Goal: Book appointment/travel/reservation

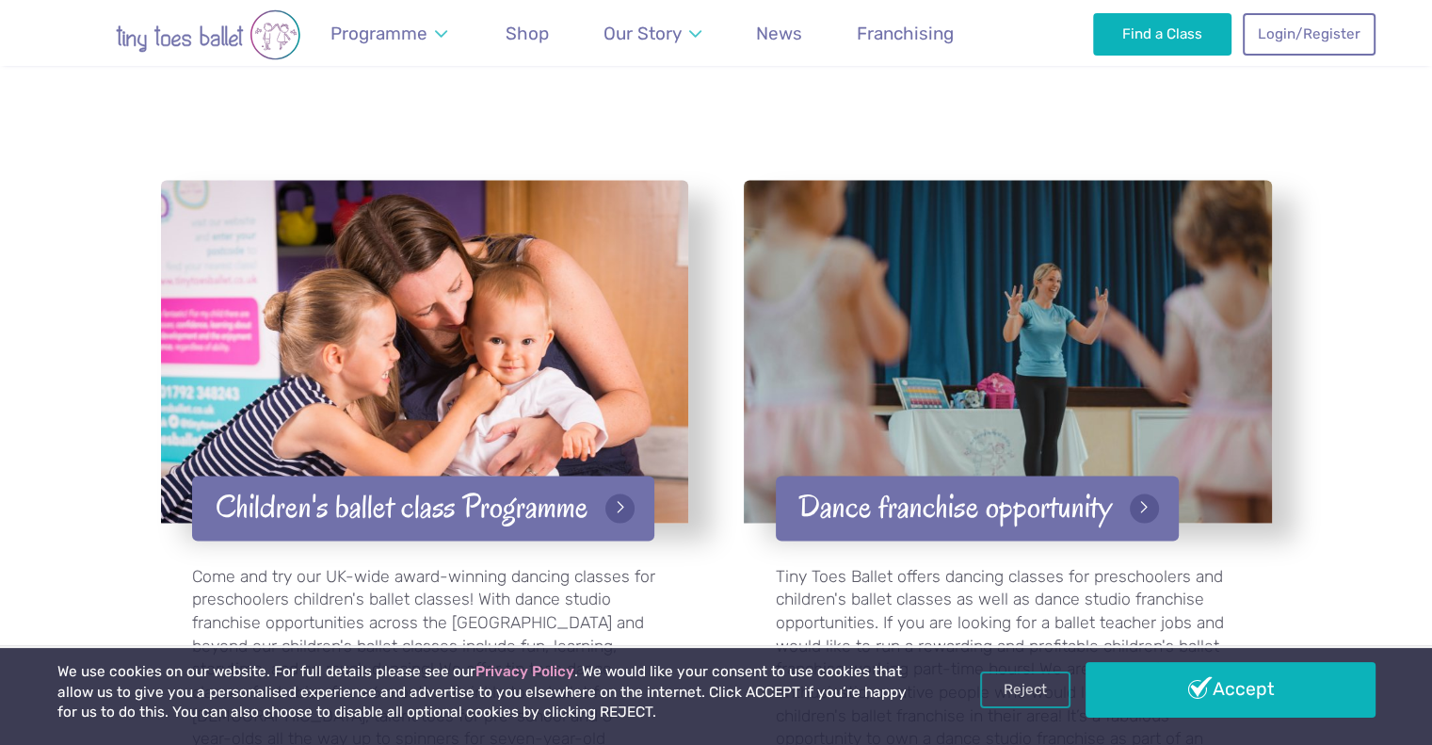
scroll to position [2829, 0]
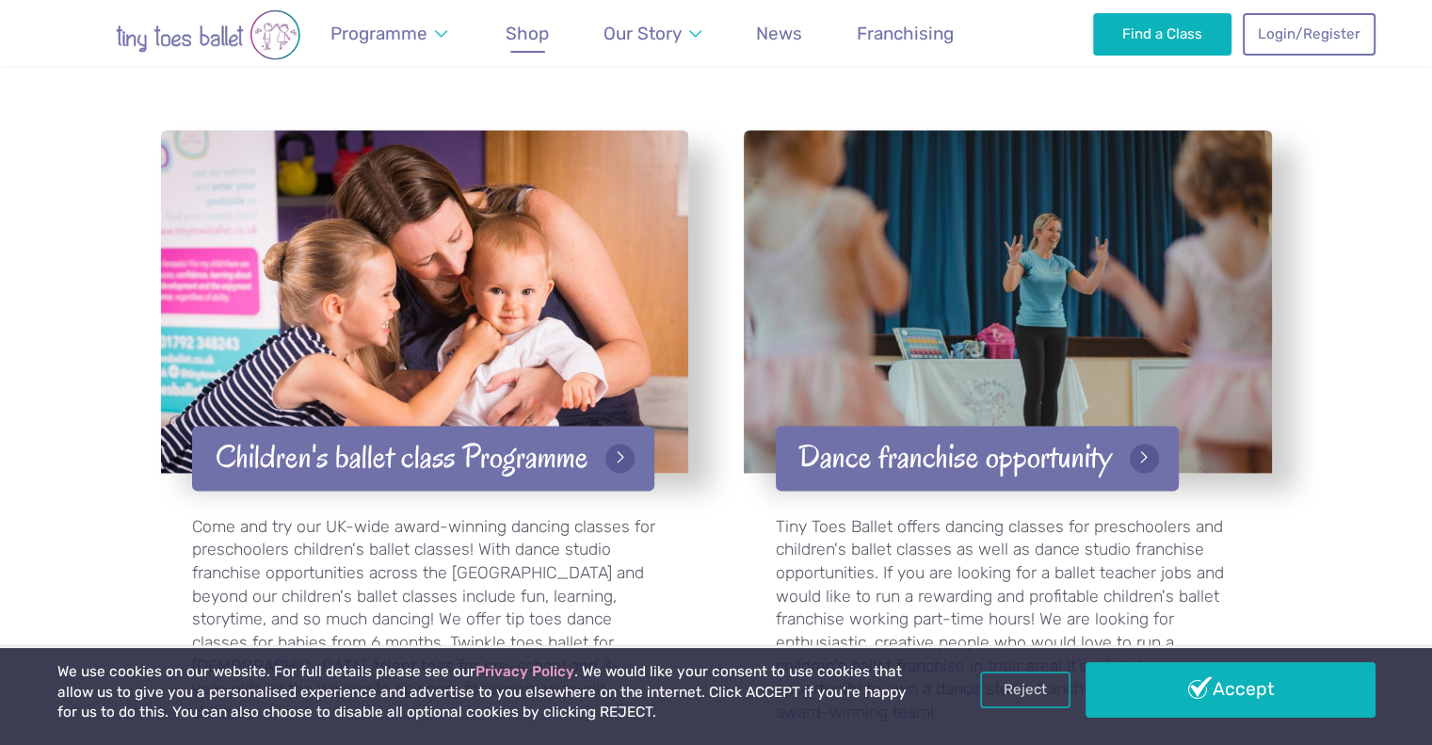
click at [522, 40] on span "Shop" at bounding box center [527, 34] width 43 height 22
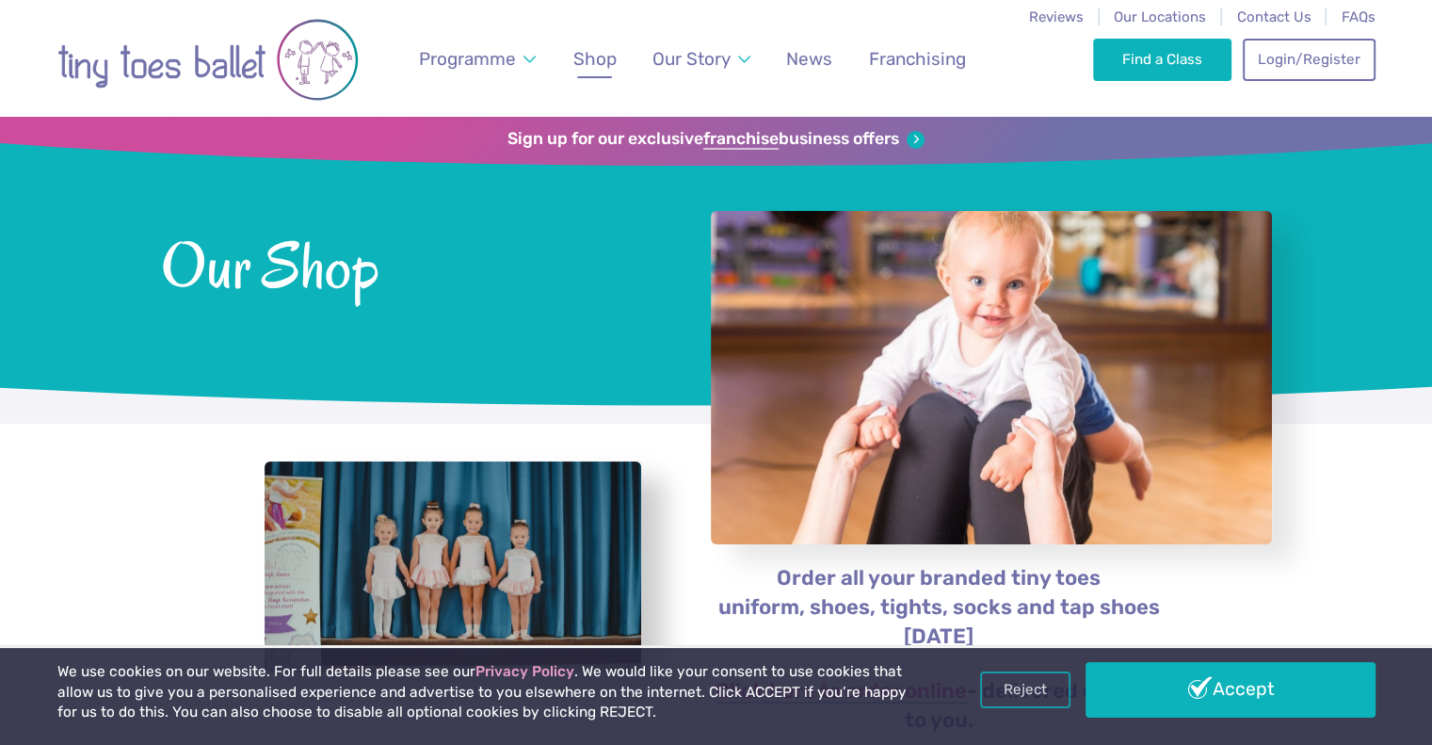
click at [595, 60] on span "Shop" at bounding box center [595, 59] width 43 height 22
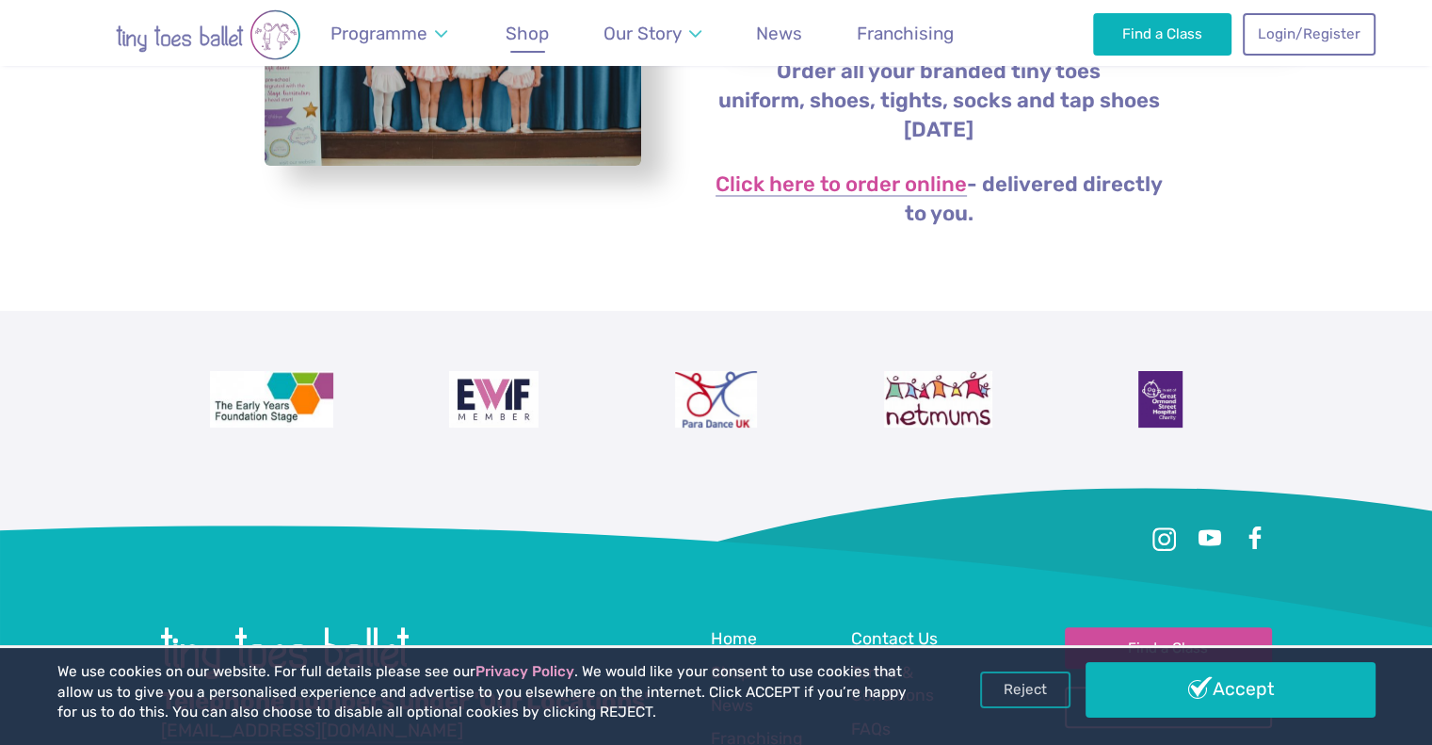
scroll to position [523, 0]
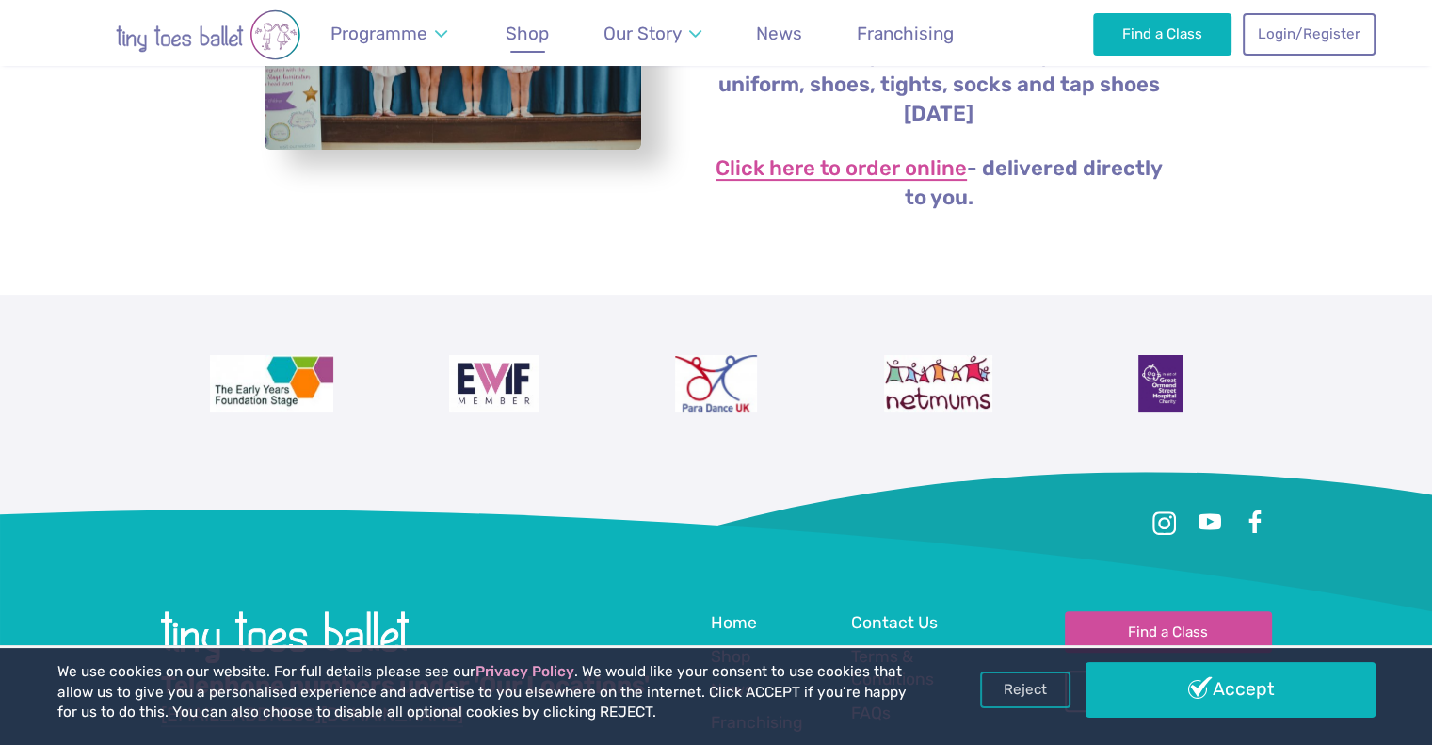
click at [785, 166] on link "Click here to order online" at bounding box center [841, 169] width 251 height 23
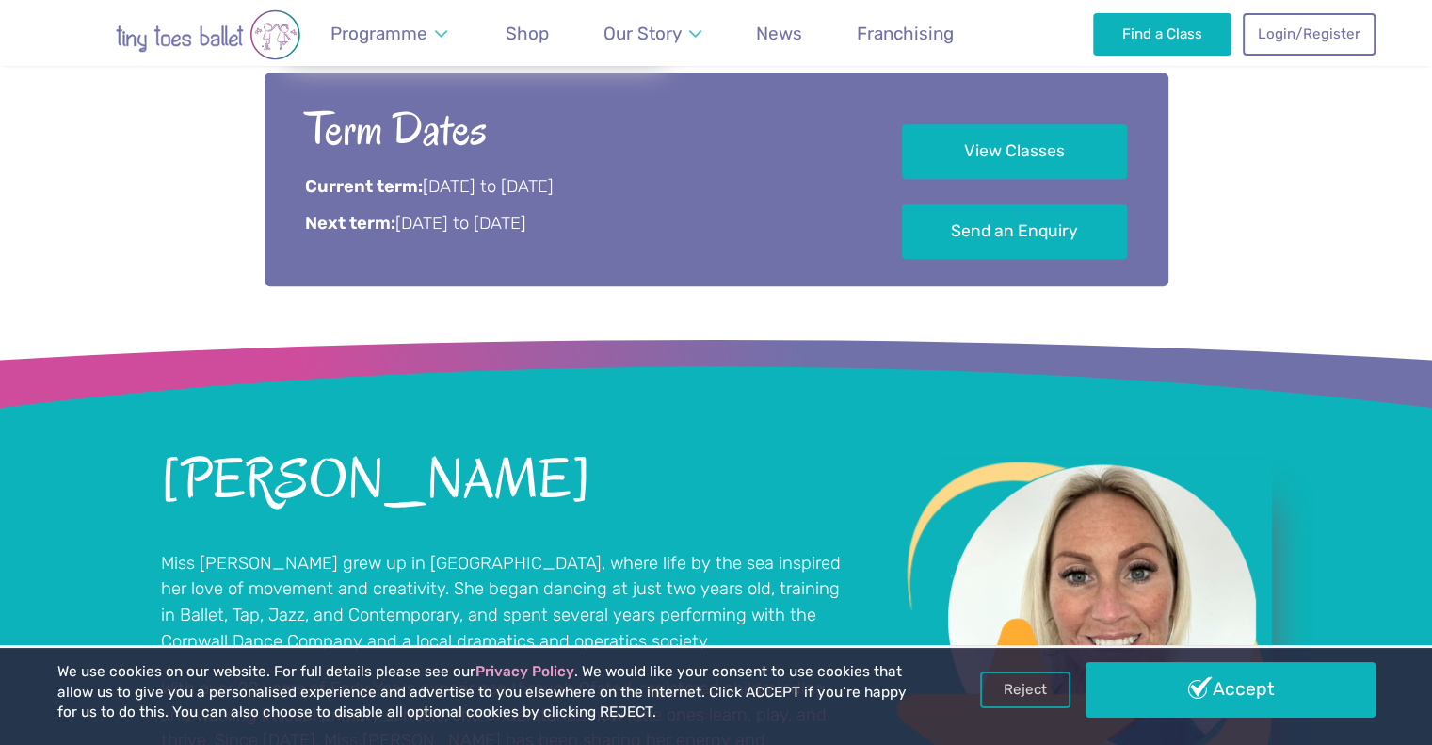
scroll to position [946, 0]
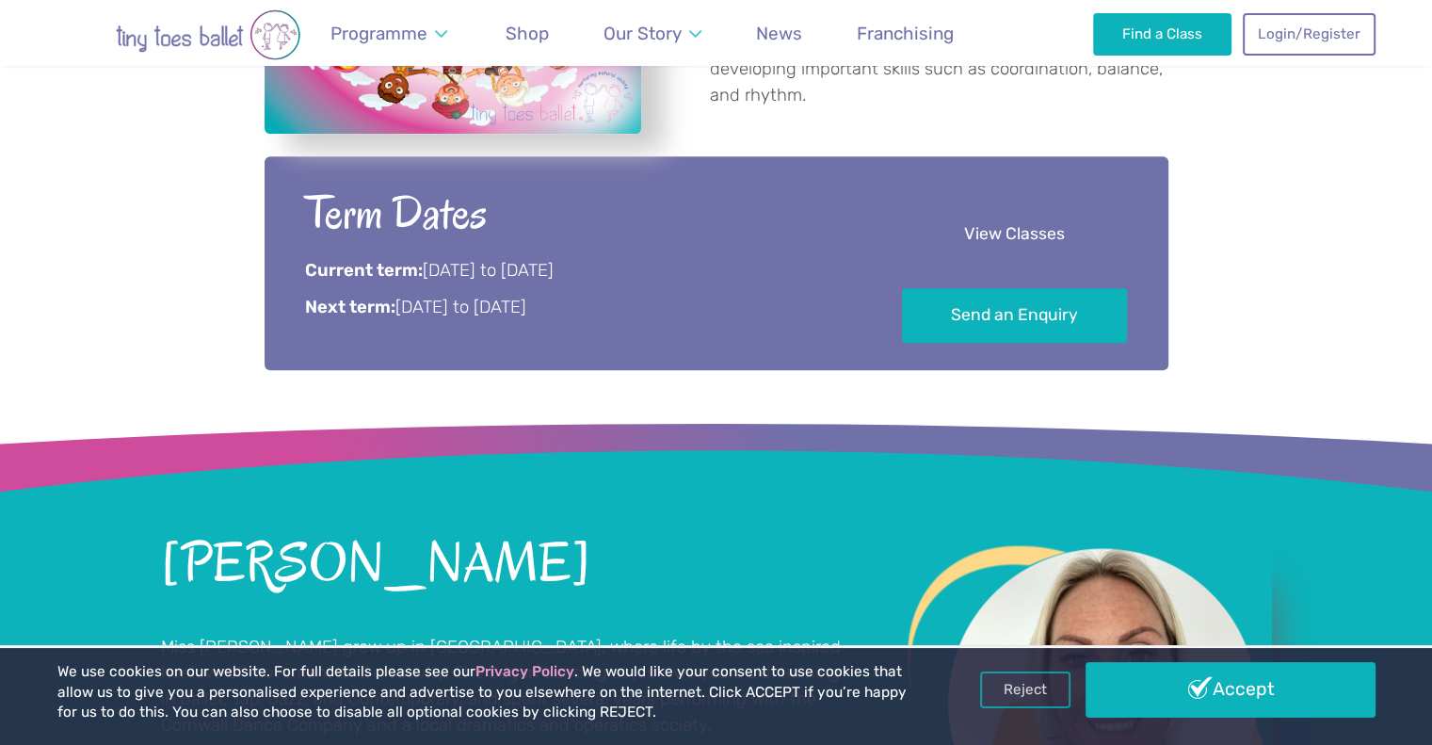
click at [988, 242] on link "View Classes" at bounding box center [1014, 235] width 225 height 56
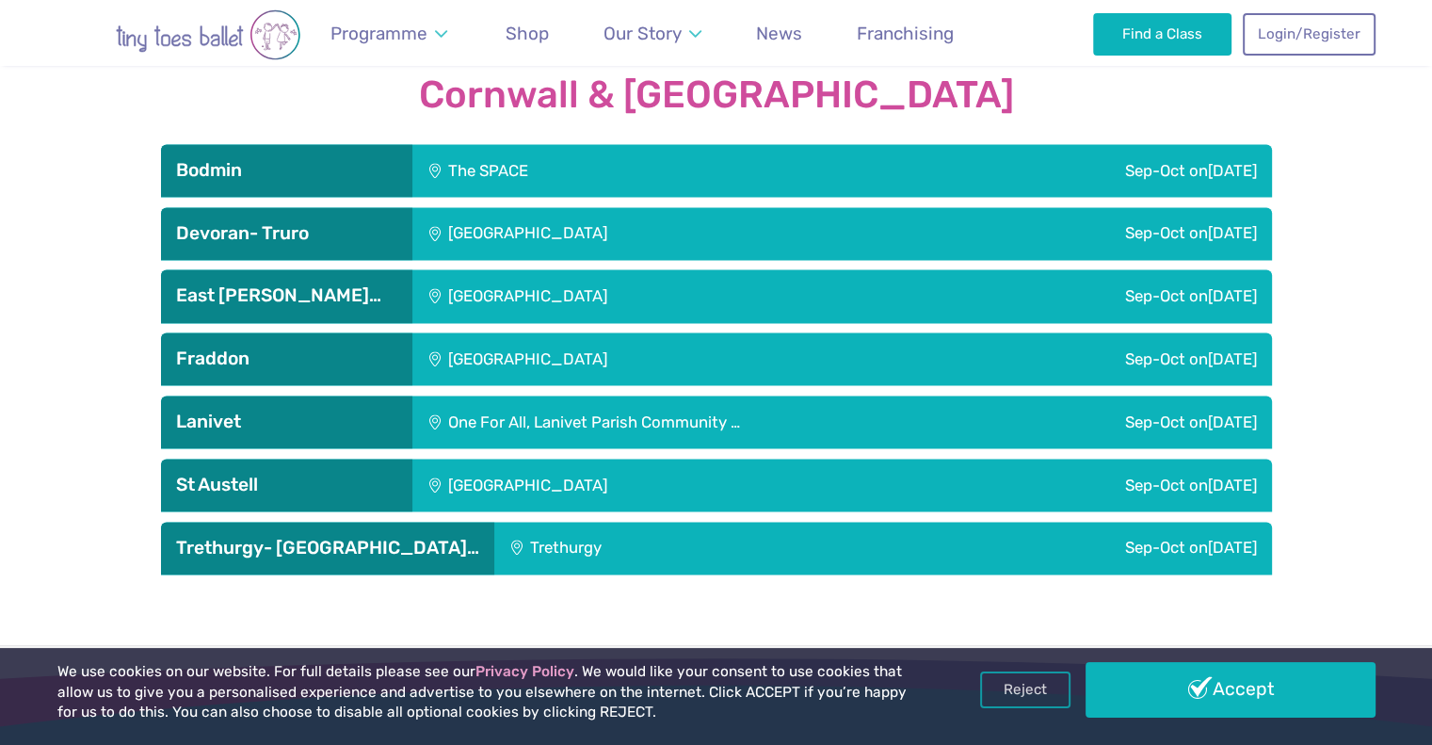
click at [558, 461] on div "St Austell Leisure Centre" at bounding box center [656, 485] width 486 height 53
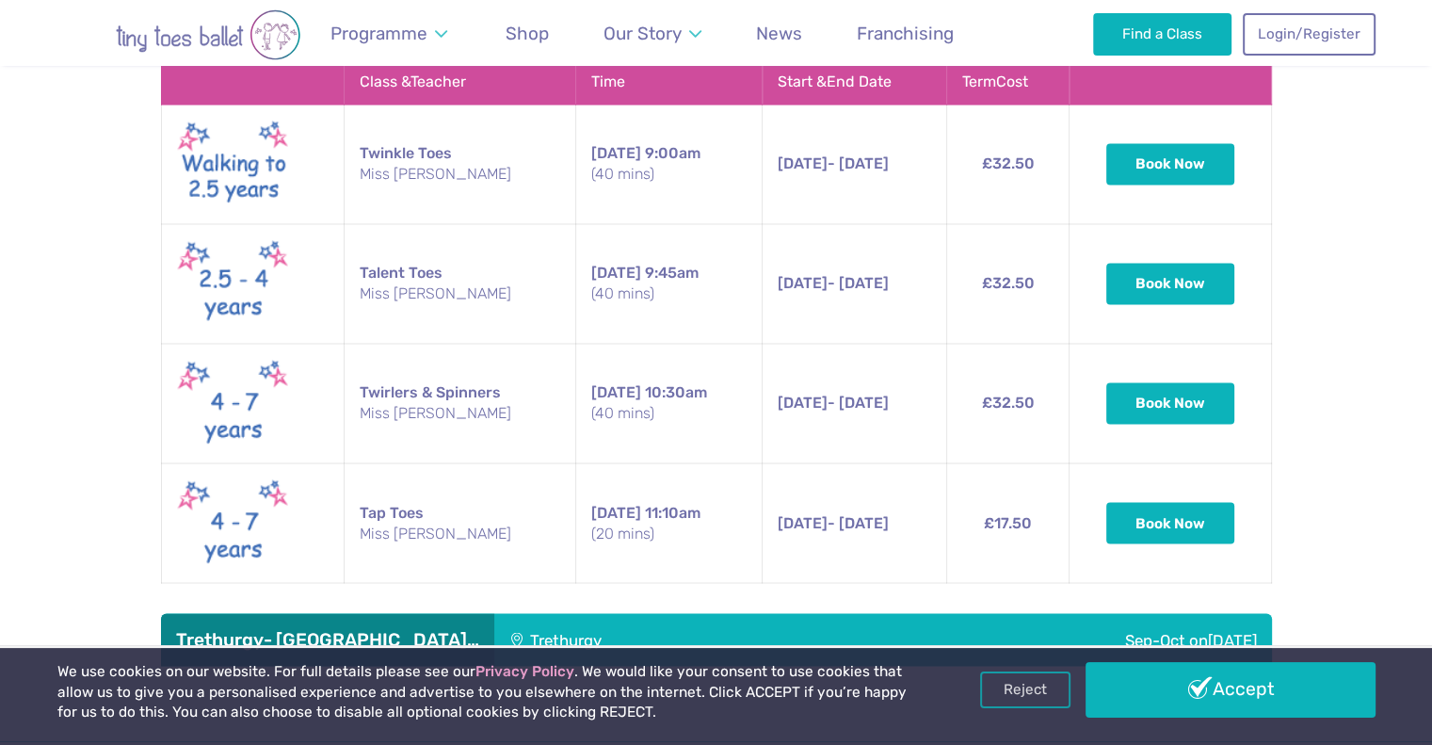
scroll to position [3153, 0]
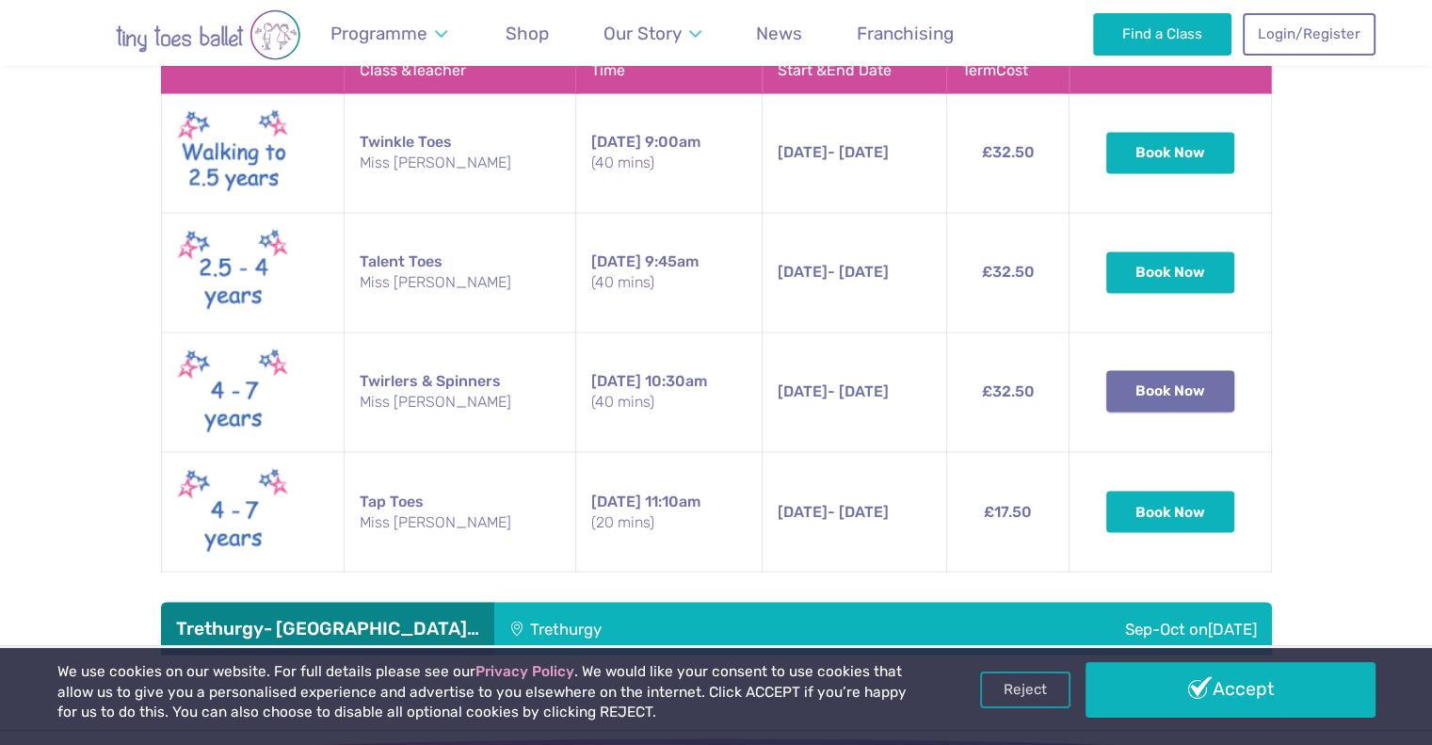
click at [1154, 370] on button "Book Now" at bounding box center [1171, 390] width 128 height 41
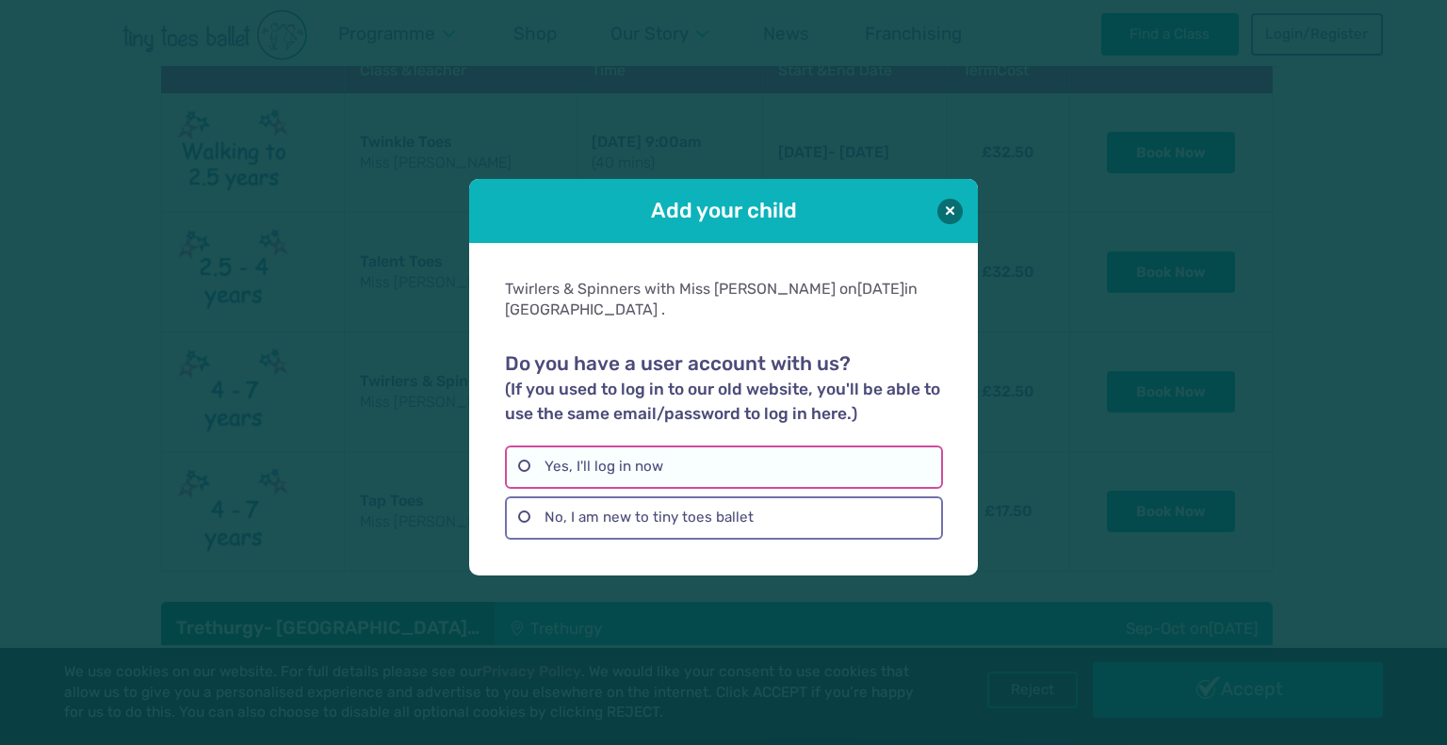
click at [790, 451] on label "Yes, I'll log in now" at bounding box center [723, 466] width 437 height 43
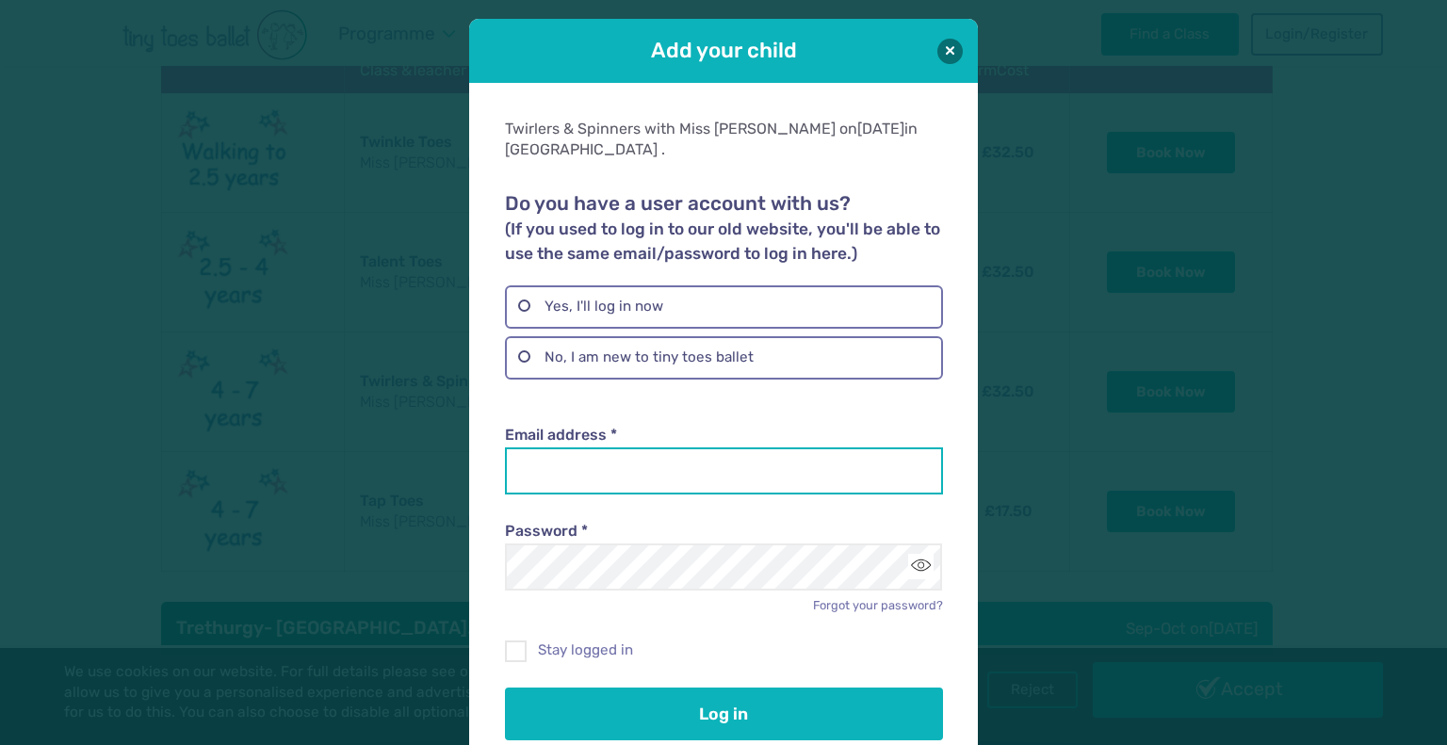
click at [601, 447] on input "Email address *" at bounding box center [723, 470] width 437 height 47
type input "**********"
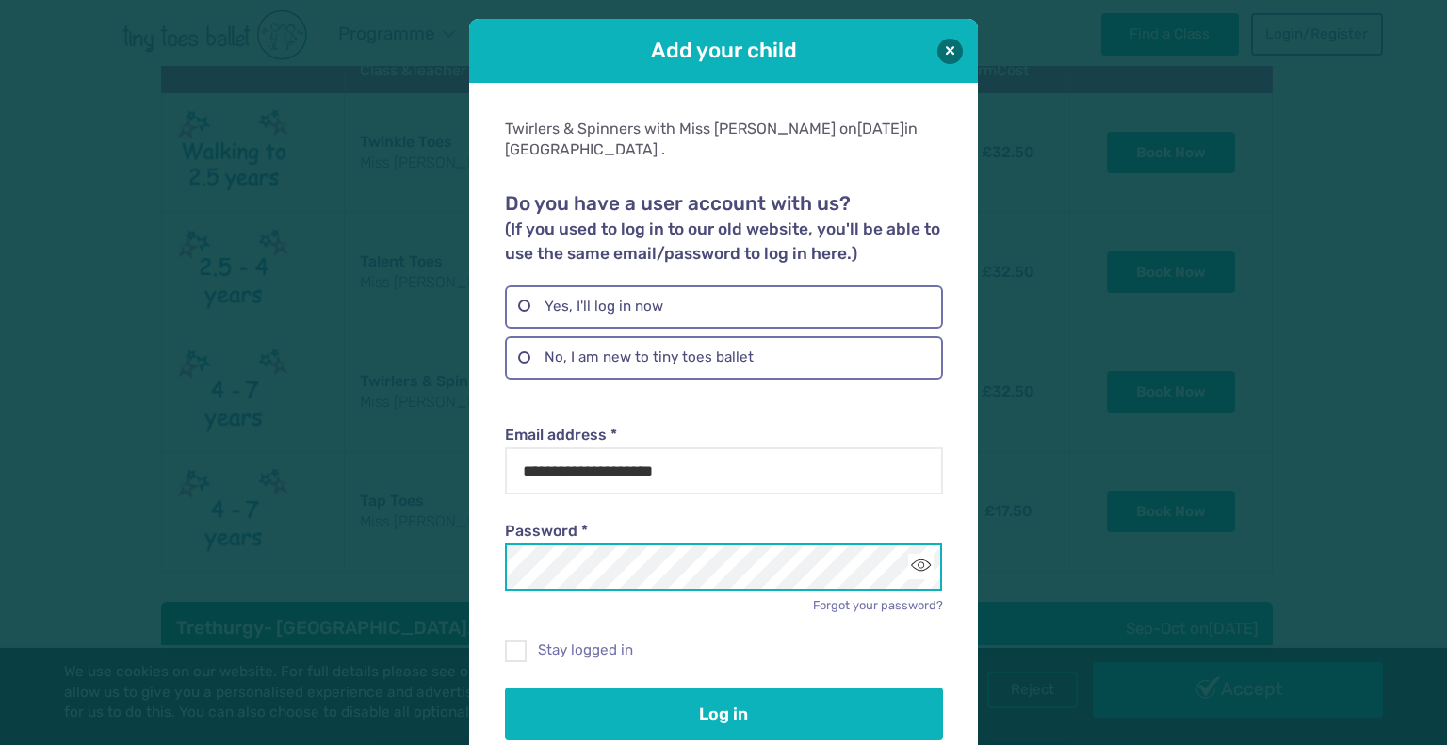
click at [505, 688] on button "Log in" at bounding box center [723, 714] width 437 height 53
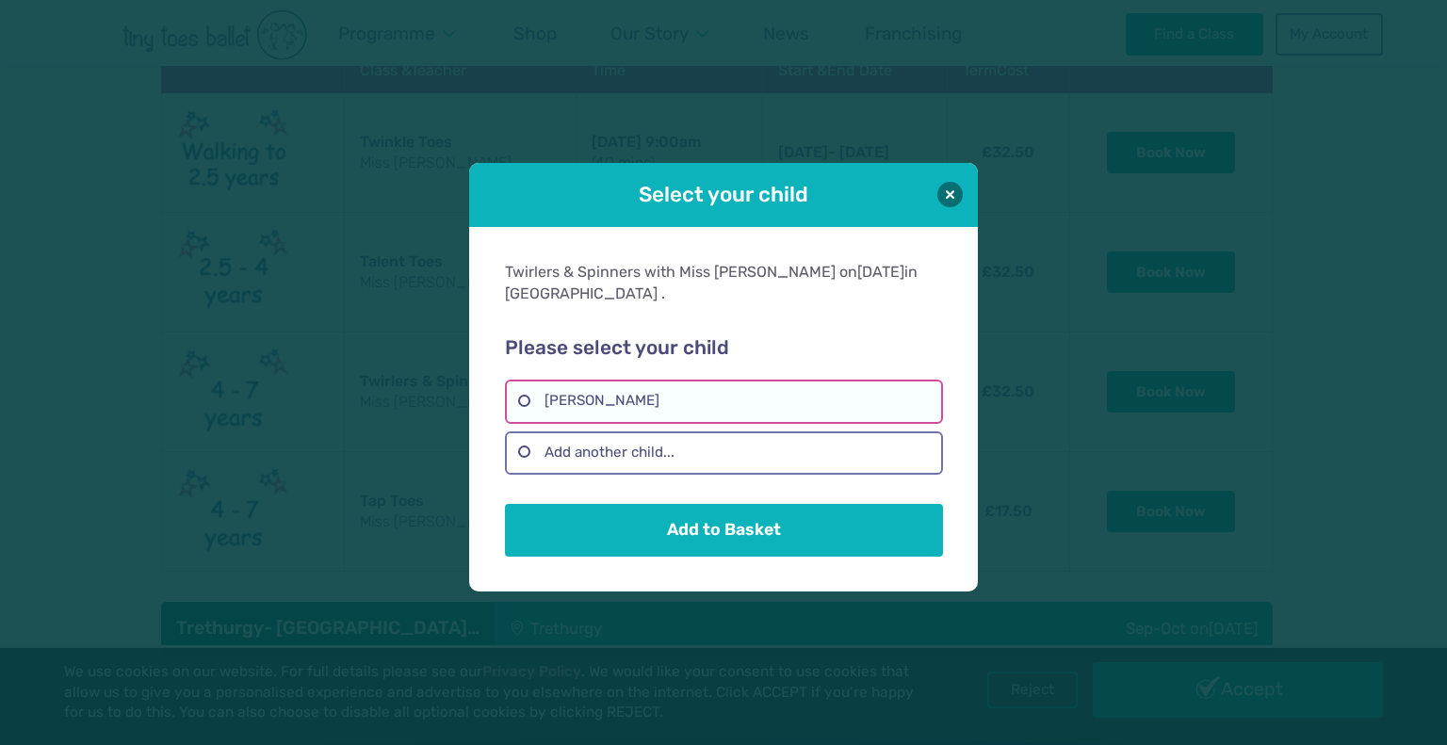
click at [627, 381] on label "Silver Clarke" at bounding box center [723, 401] width 437 height 43
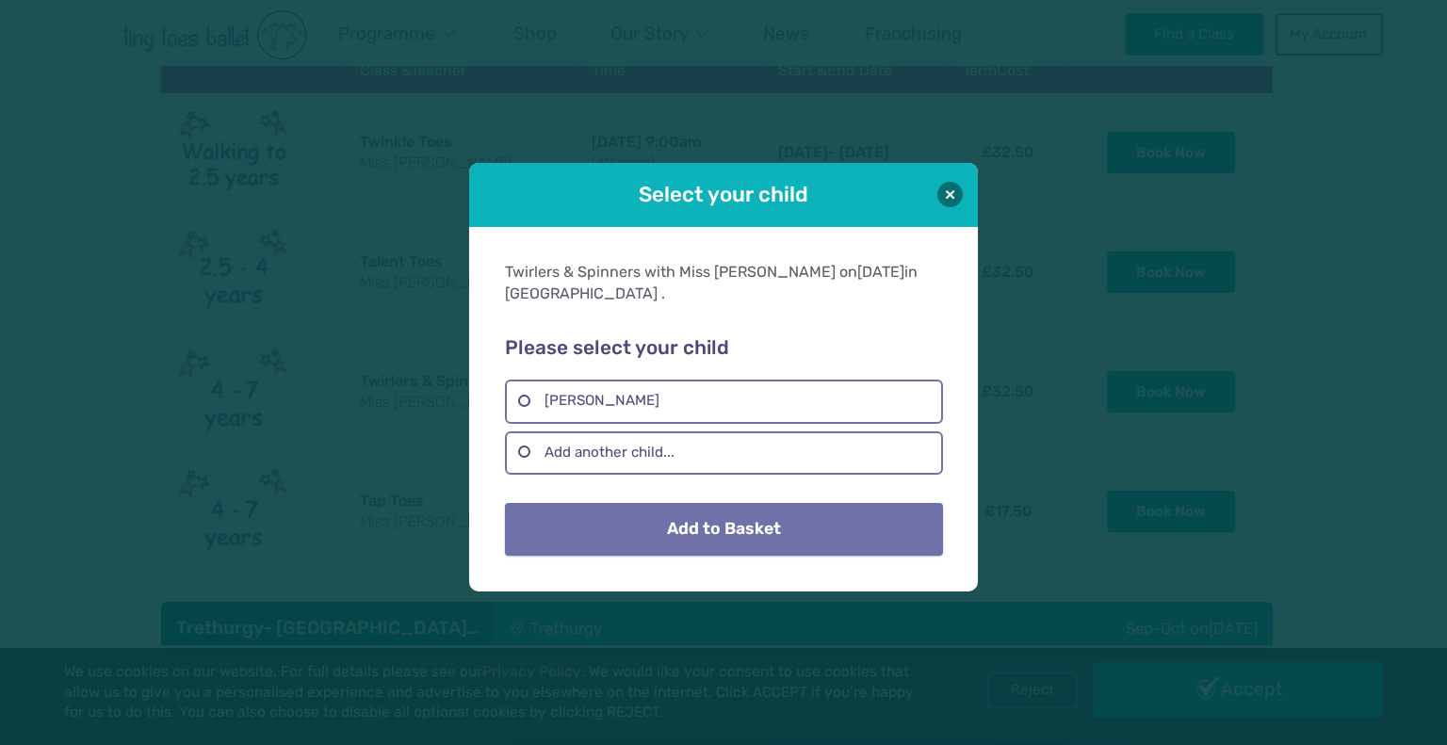
click at [716, 518] on button "Add to Basket" at bounding box center [723, 529] width 437 height 53
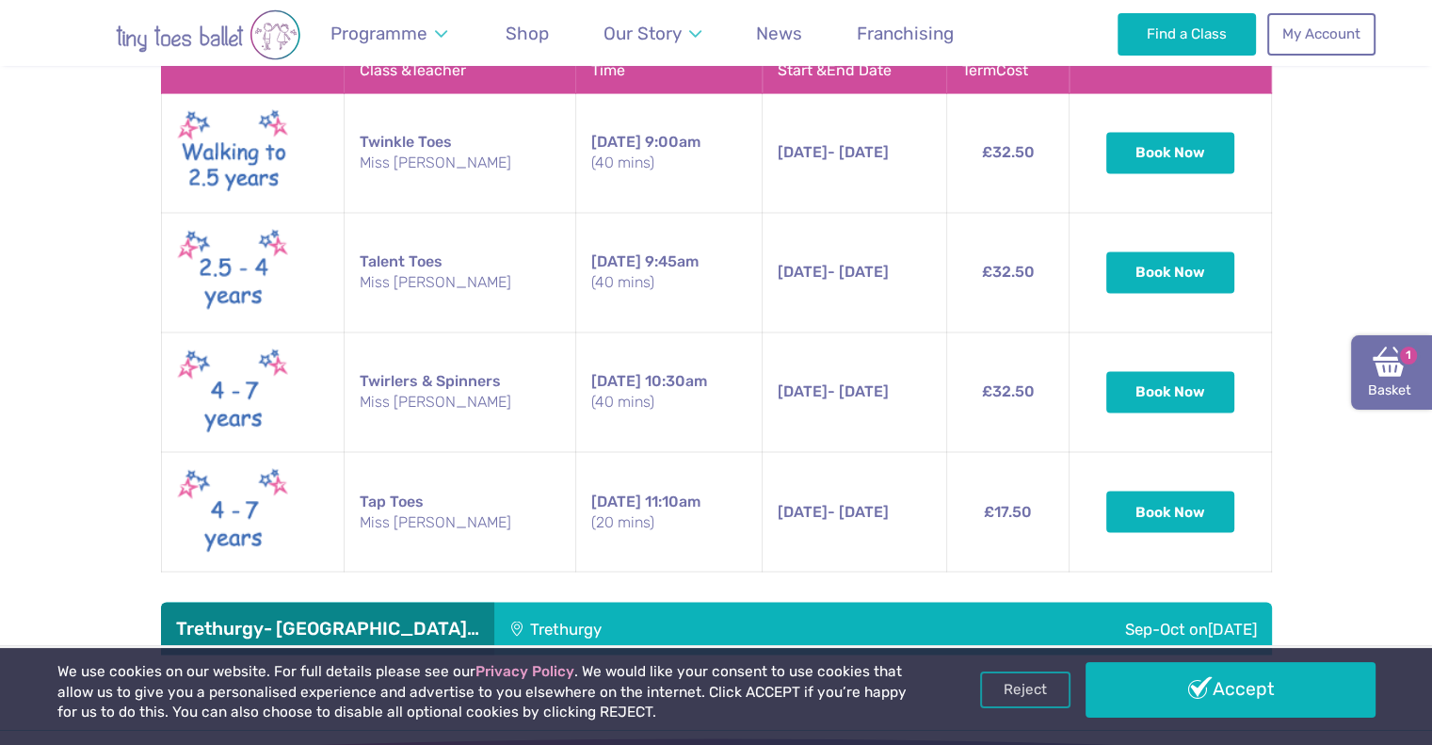
click at [1391, 367] on img at bounding box center [1390, 362] width 34 height 34
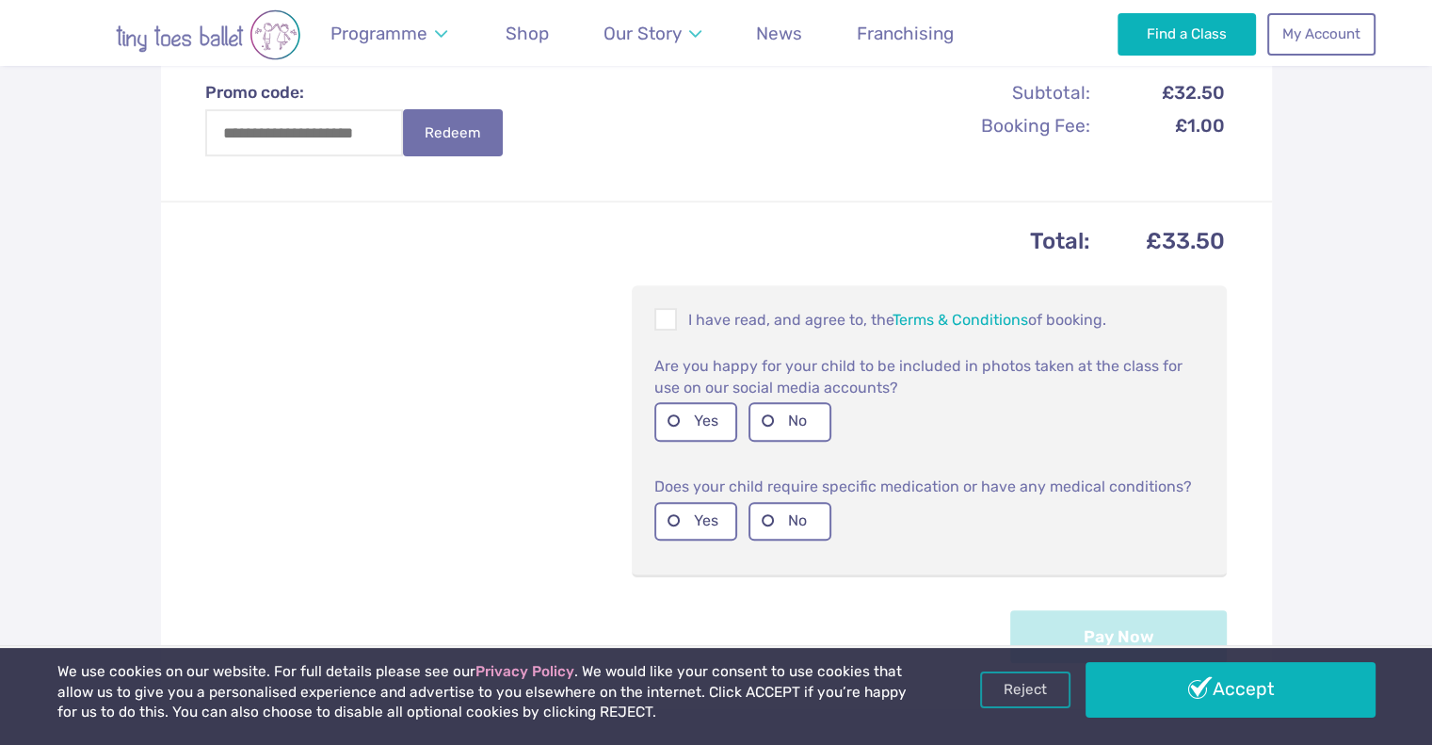
scroll to position [691, 0]
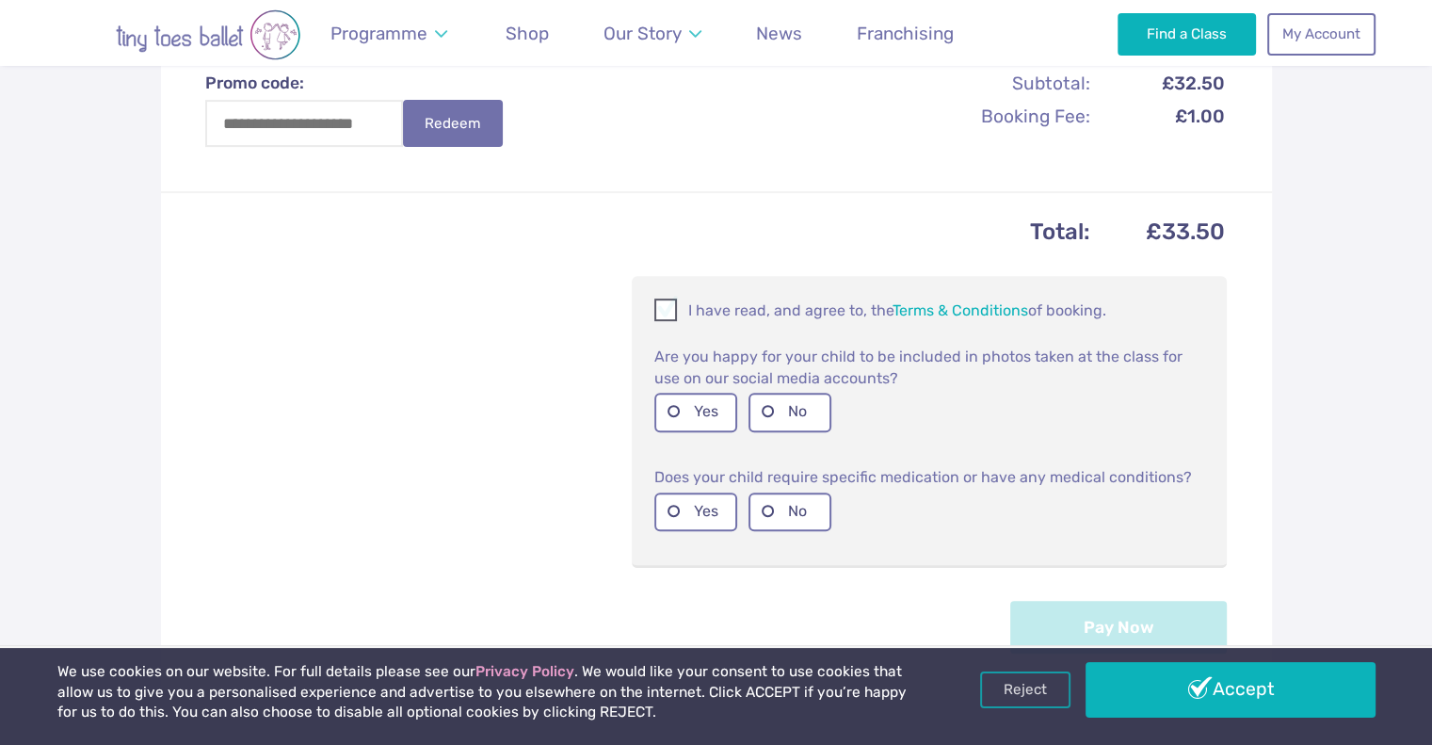
click at [669, 304] on span at bounding box center [666, 313] width 21 height 18
click at [682, 393] on label "Yes" at bounding box center [696, 412] width 83 height 39
click at [806, 493] on label "No" at bounding box center [790, 512] width 83 height 39
click at [1119, 607] on button "Pay Now" at bounding box center [1119, 626] width 217 height 53
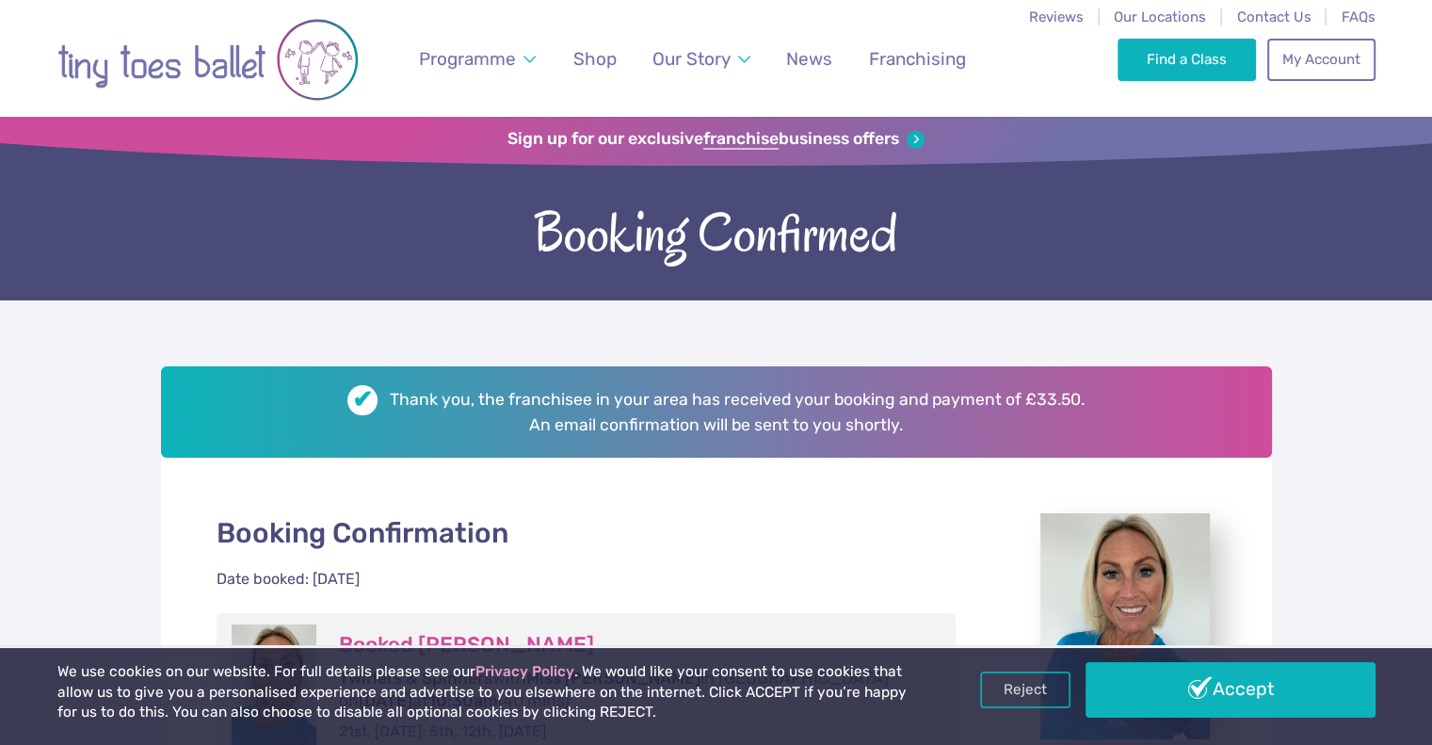
click at [810, 85] on li "News" at bounding box center [809, 58] width 77 height 117
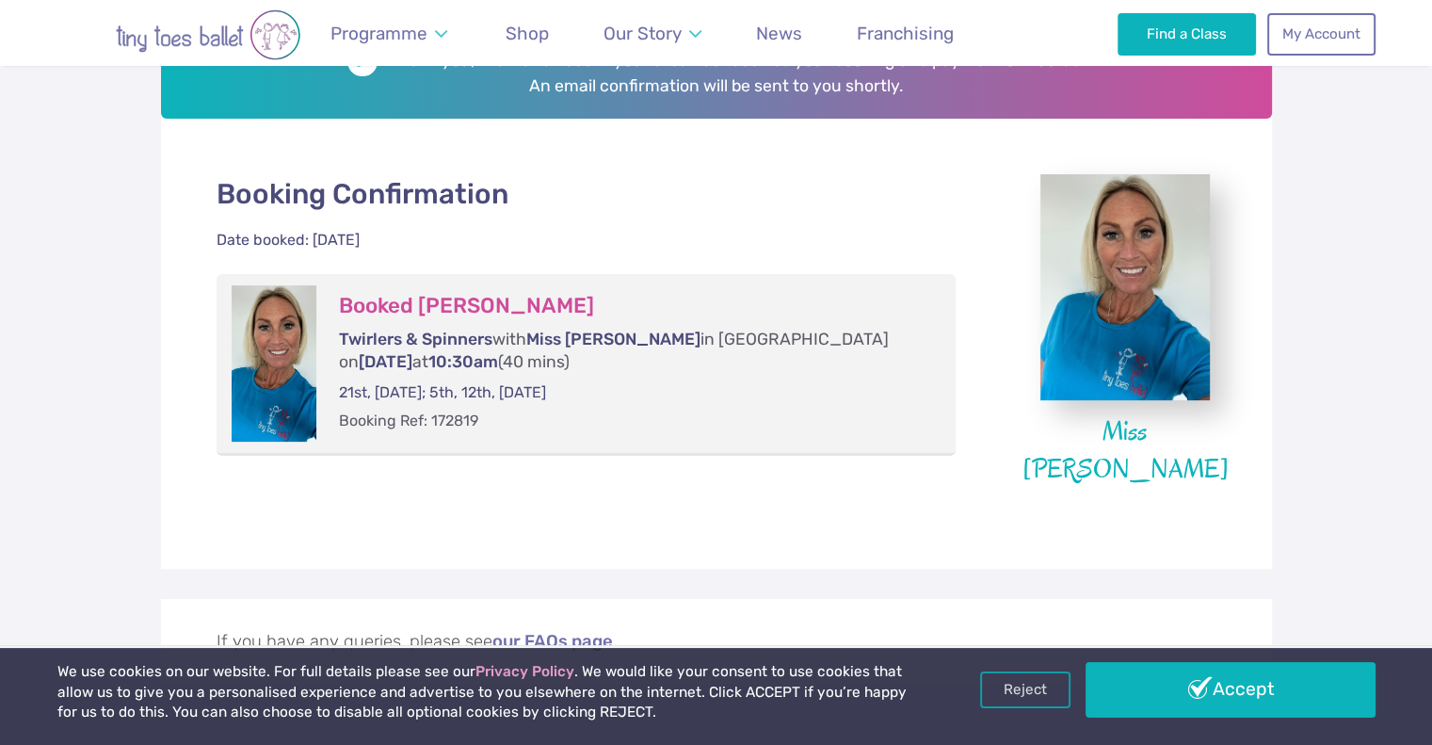
scroll to position [344, 0]
